Goal: Information Seeking & Learning: Learn about a topic

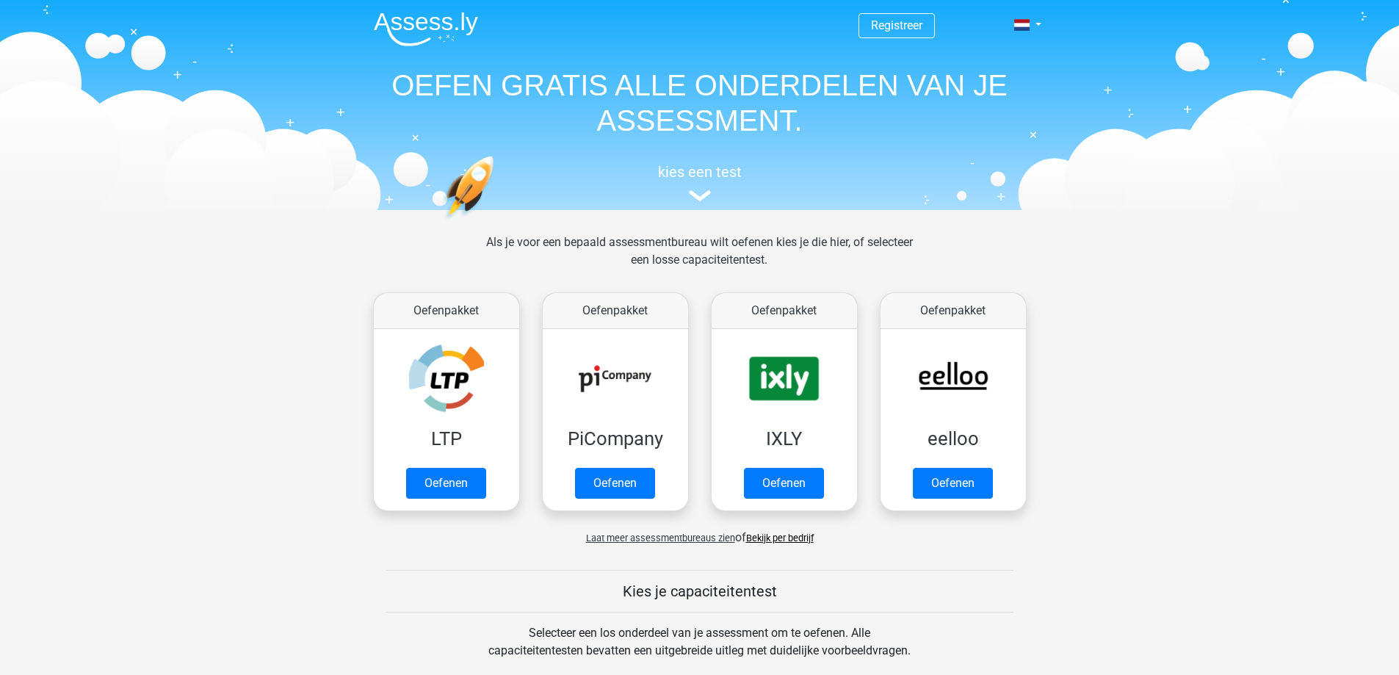
click at [682, 536] on span "Laat meer assessmentbureaus zien" at bounding box center [660, 538] width 149 height 11
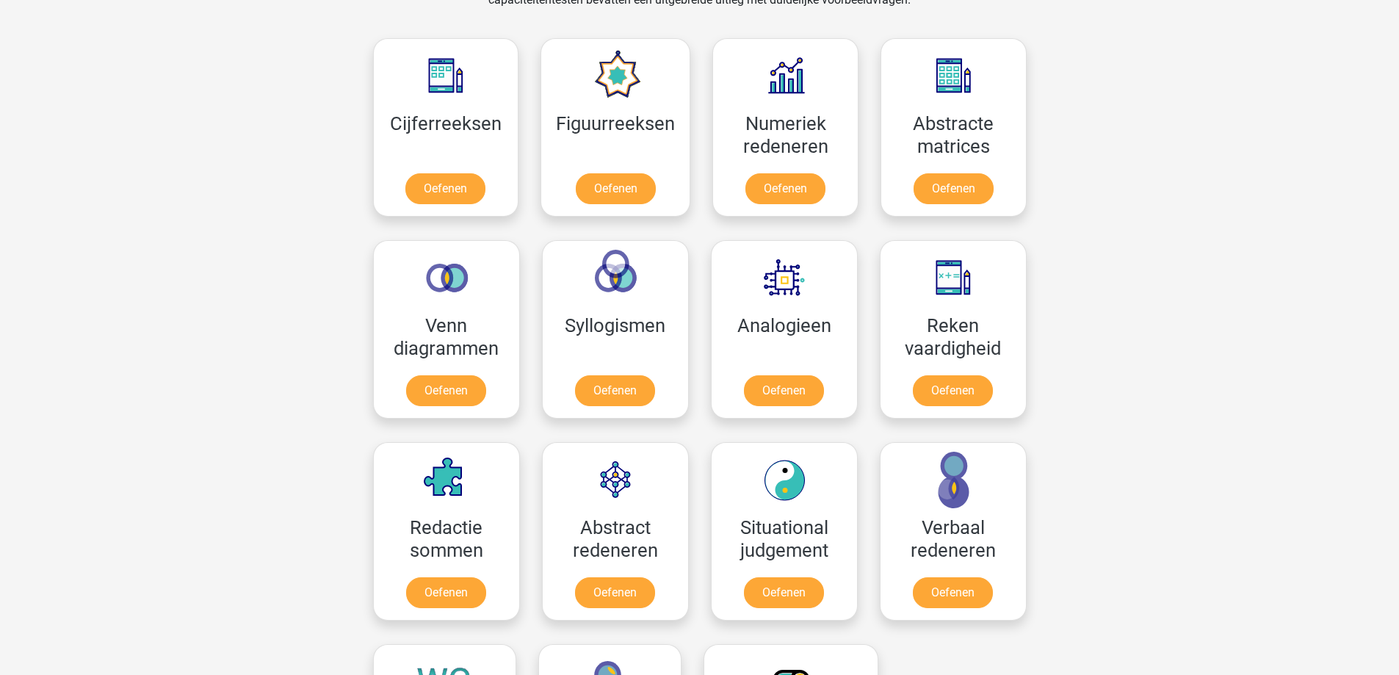
scroll to position [1249, 0]
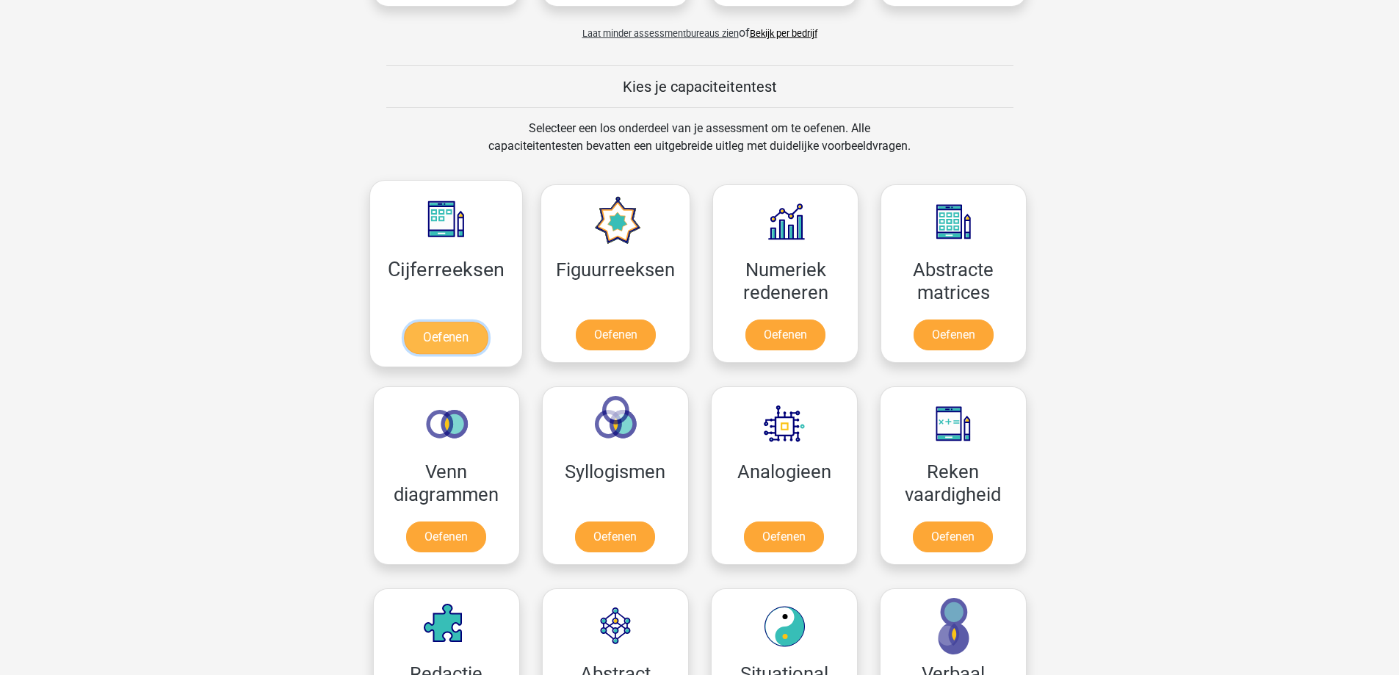
click at [471, 340] on link "Oefenen" at bounding box center [446, 338] width 84 height 32
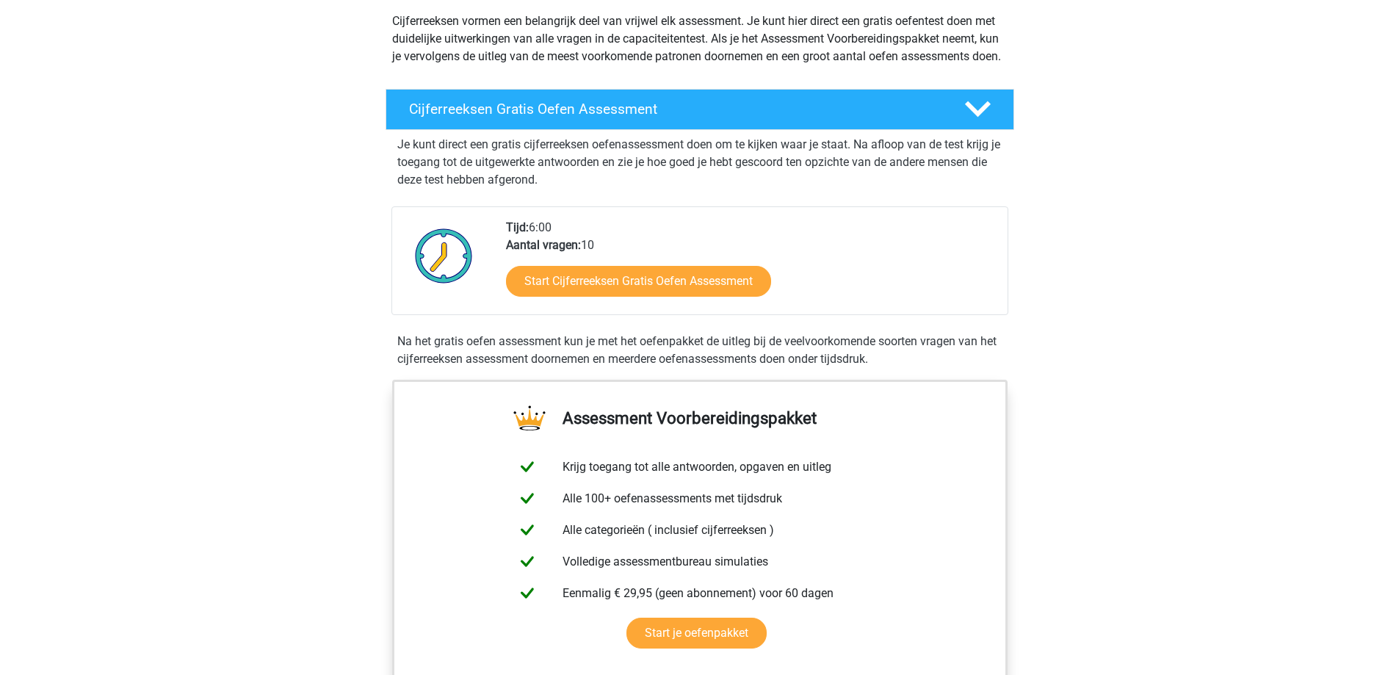
scroll to position [220, 0]
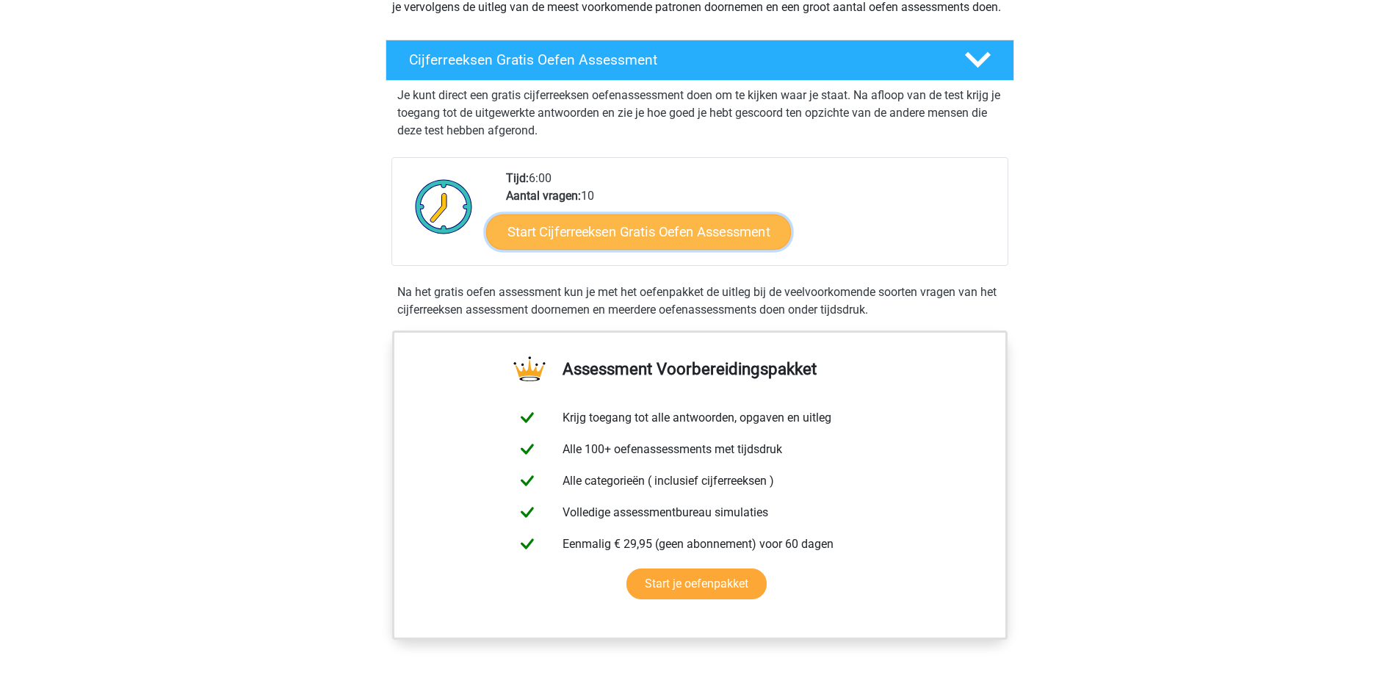
click at [672, 248] on link "Start Cijferreeksen Gratis Oefen Assessment" at bounding box center [638, 231] width 305 height 35
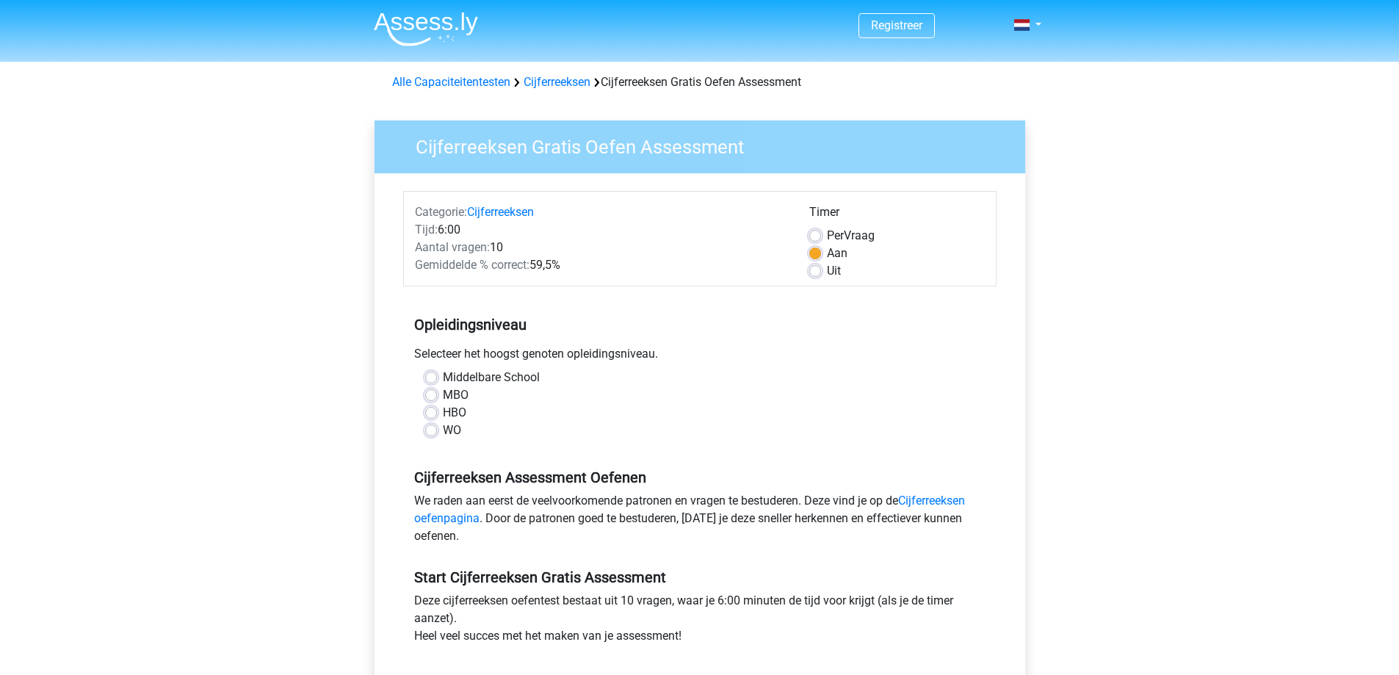
click at [443, 416] on label "HBO" at bounding box center [455, 413] width 24 height 18
click at [430, 416] on input "HBO" at bounding box center [431, 411] width 12 height 15
radio input "true"
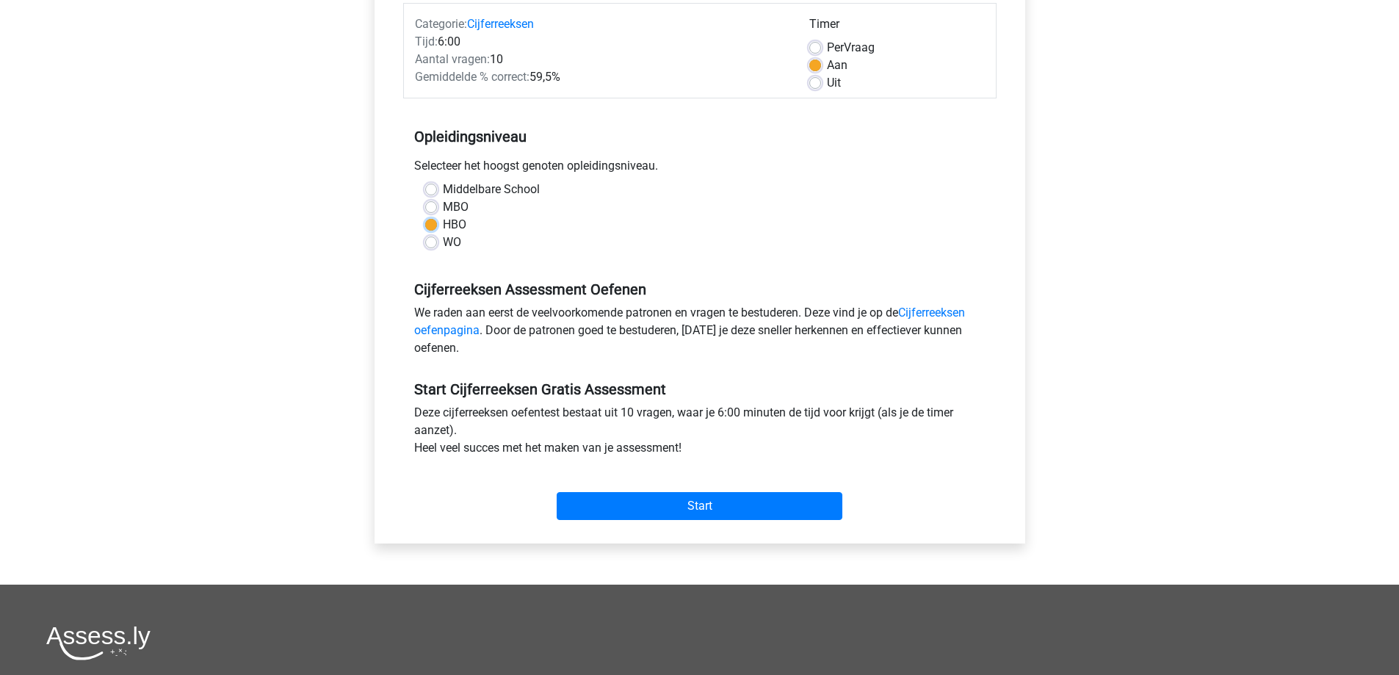
scroll to position [220, 0]
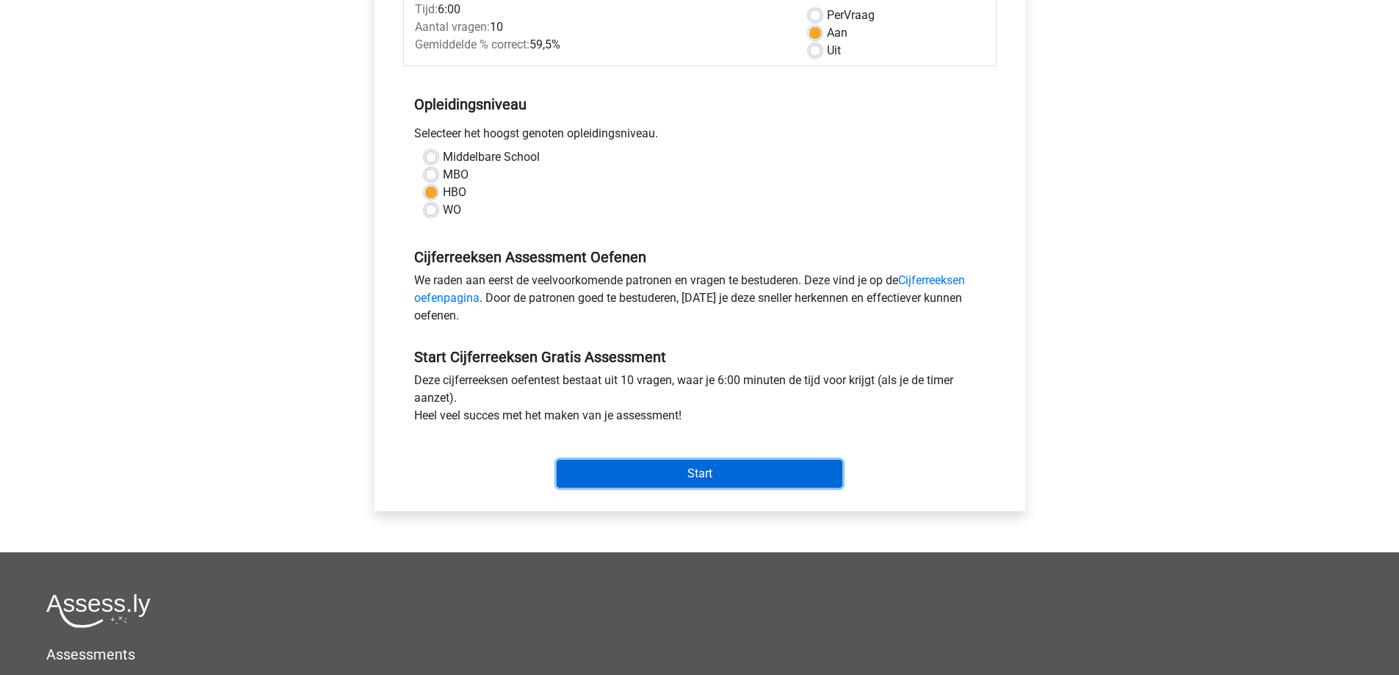
click at [699, 466] on input "Start" at bounding box center [700, 474] width 286 height 28
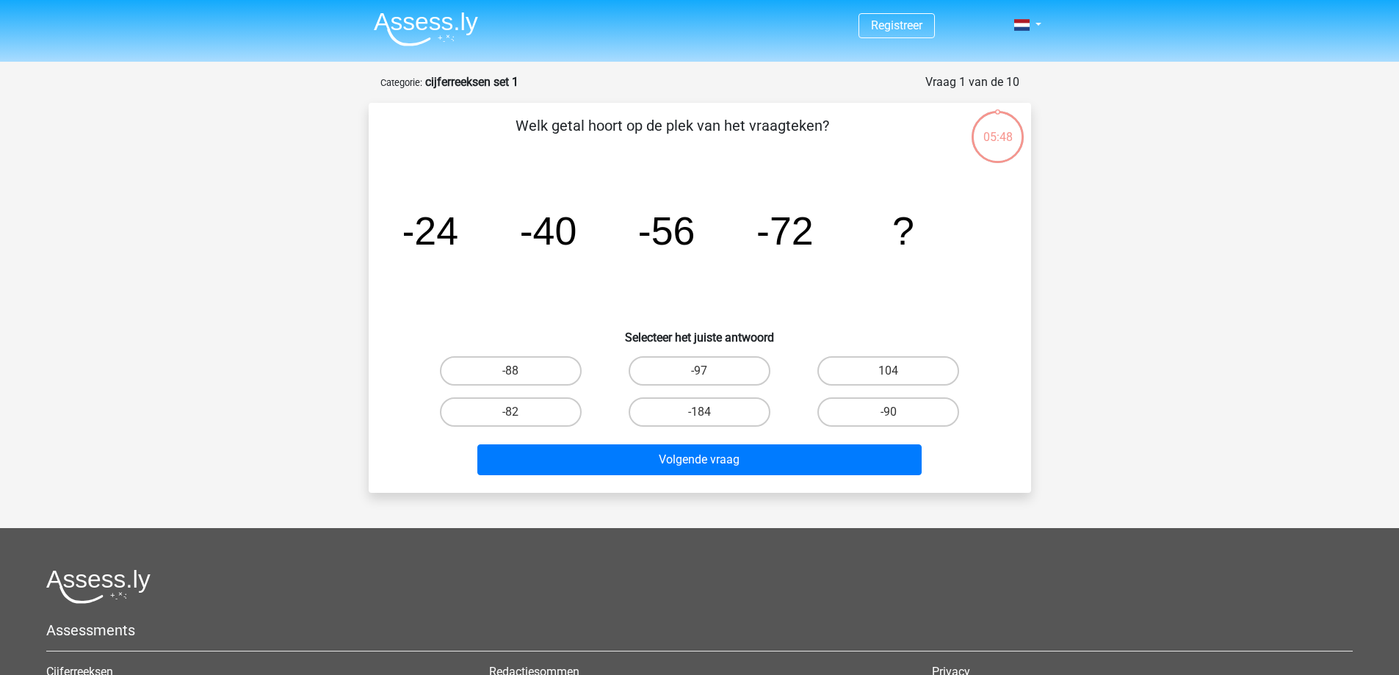
drag, startPoint x: 1076, startPoint y: 228, endPoint x: 1100, endPoint y: 364, distance: 138.1
click at [1097, 360] on div "Registreer Nederlands English" at bounding box center [699, 458] width 1399 height 916
